Goal: Task Accomplishment & Management: Use online tool/utility

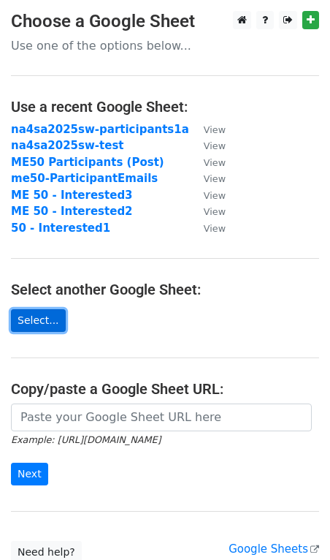
click at [37, 322] on link "Select..." at bounding box center [38, 320] width 55 height 23
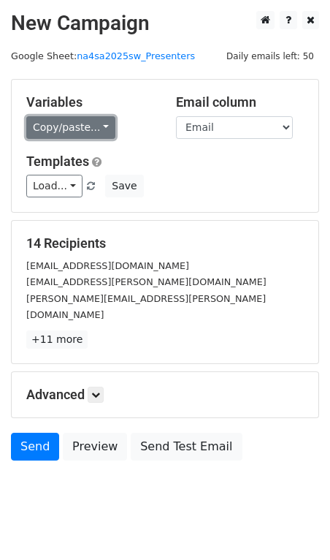
click at [81, 133] on link "Copy/paste..." at bounding box center [70, 127] width 89 height 23
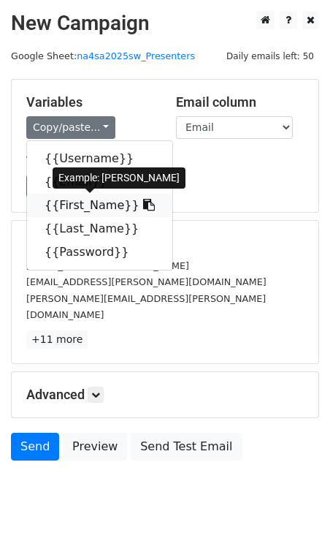
click at [83, 205] on link "{{First_Name}}" at bounding box center [99, 205] width 145 height 23
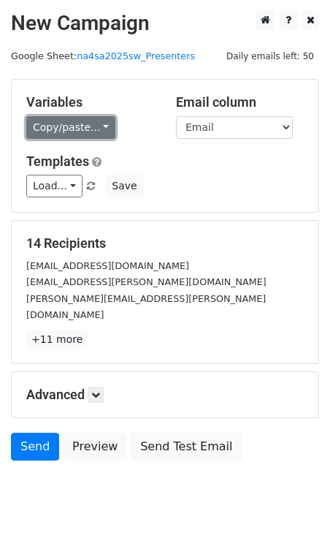
click at [64, 133] on link "Copy/paste..." at bounding box center [70, 127] width 89 height 23
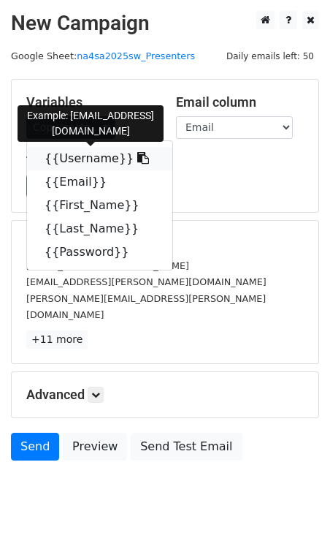
click at [106, 156] on link "{{Username}}" at bounding box center [99, 158] width 145 height 23
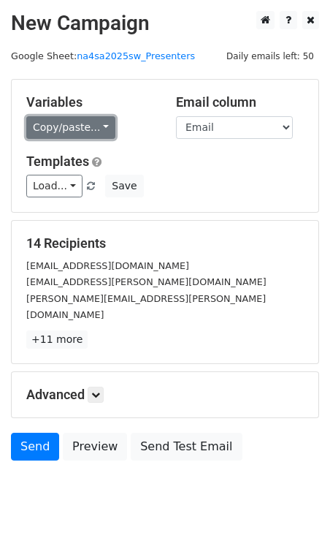
click at [74, 132] on link "Copy/paste..." at bounding box center [70, 127] width 89 height 23
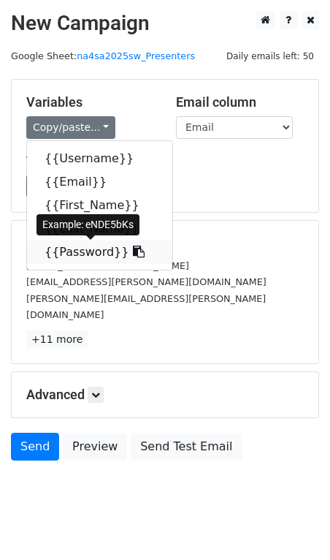
click at [72, 252] on link "{{Password}}" at bounding box center [99, 251] width 145 height 23
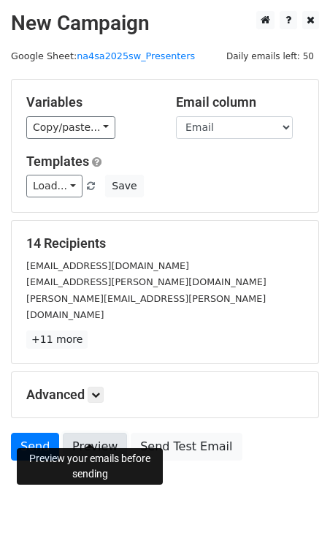
click at [92, 433] on link "Preview" at bounding box center [95, 446] width 64 height 28
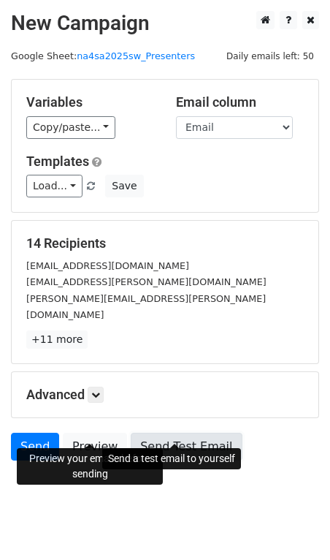
click at [169, 432] on link "Send Test Email" at bounding box center [186, 446] width 111 height 28
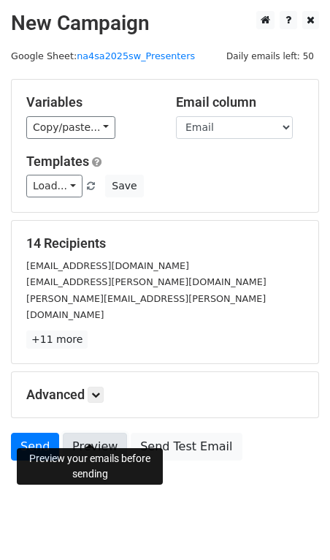
click at [80, 432] on link "Preview" at bounding box center [95, 446] width 64 height 28
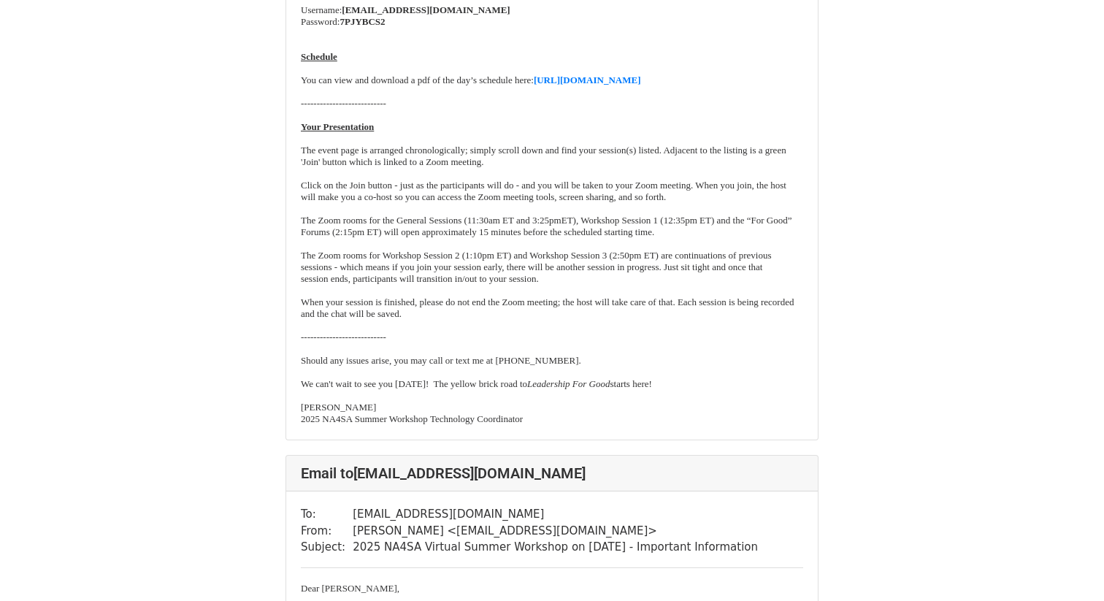
scroll to position [2823, 0]
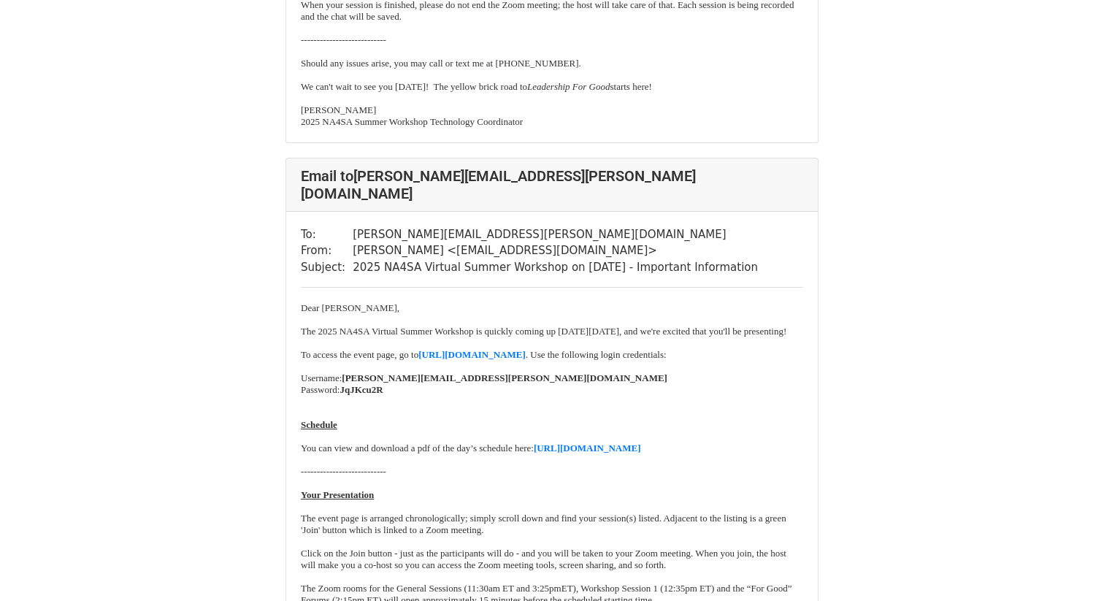
scroll to position [1249, 0]
